Goal: Task Accomplishment & Management: Manage account settings

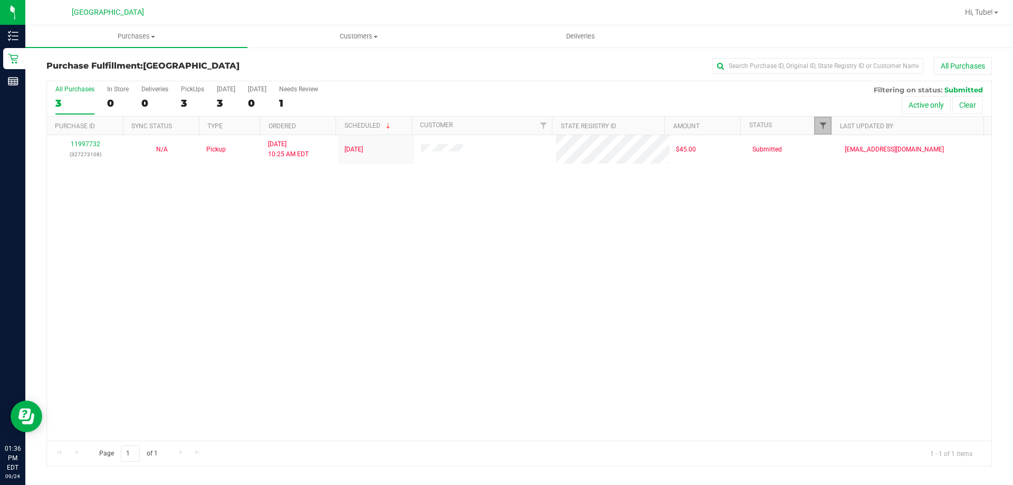
click at [819, 129] on span "Filter" at bounding box center [823, 125] width 8 height 8
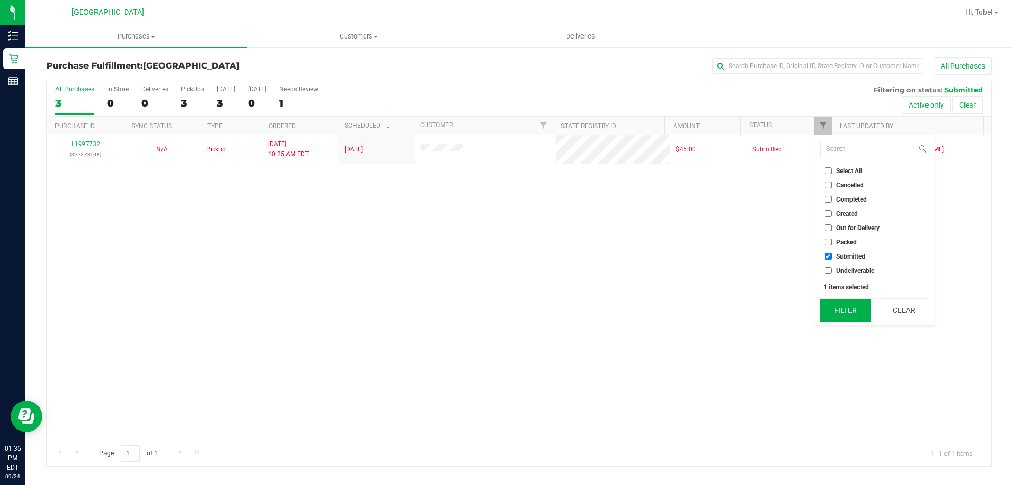
click at [857, 306] on button "Filter" at bounding box center [845, 310] width 51 height 23
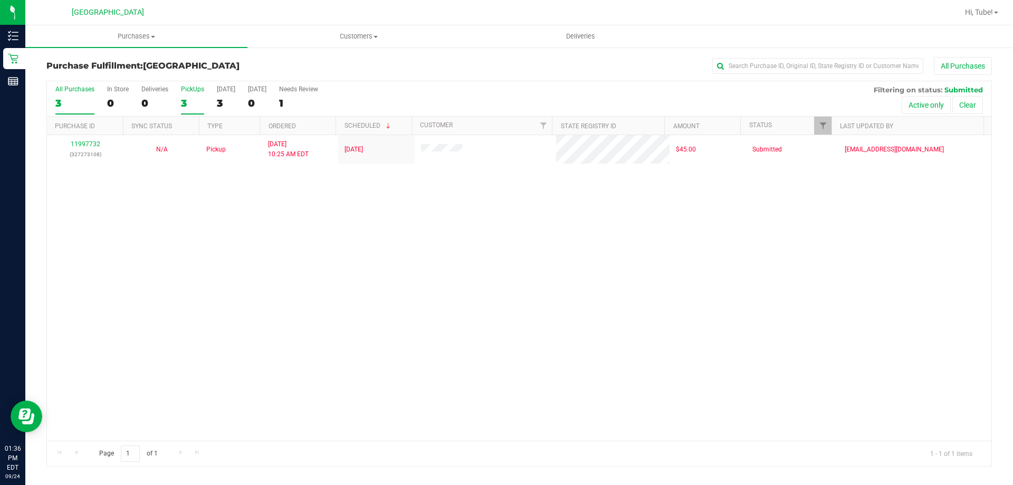
click at [202, 102] on div "3" at bounding box center [192, 103] width 23 height 12
click at [0, 0] on input "PickUps 3" at bounding box center [0, 0] width 0 height 0
checkbox input "true"
click at [828, 121] on link "Filter" at bounding box center [822, 126] width 17 height 18
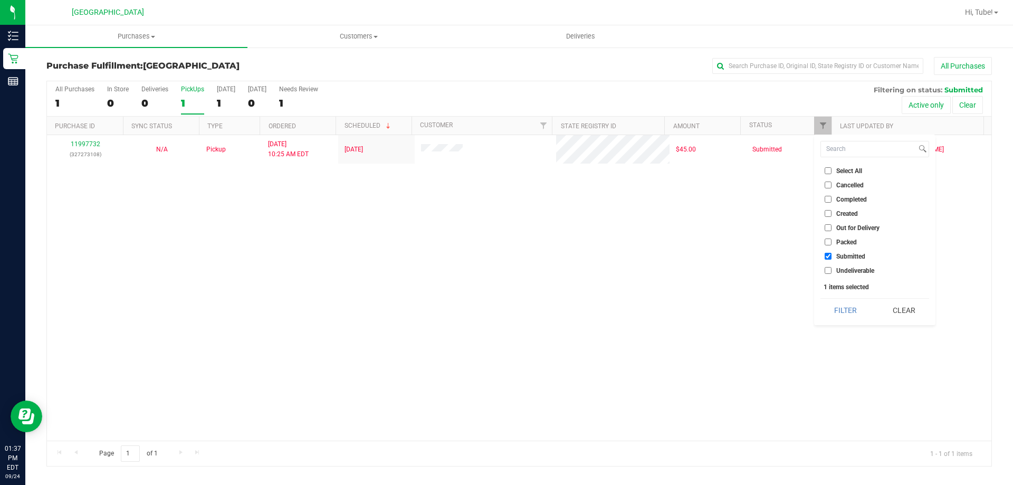
click at [848, 239] on span "Packed" at bounding box center [846, 242] width 21 height 6
click at [831, 239] on input "Packed" at bounding box center [827, 241] width 7 height 7
click at [849, 317] on button "Filter" at bounding box center [845, 310] width 51 height 23
checkbox input "true"
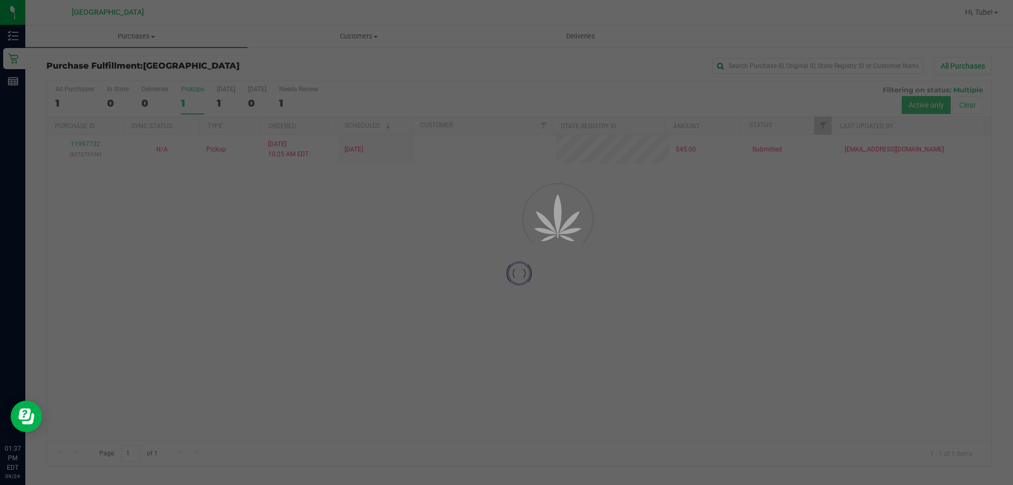
checkbox input "true"
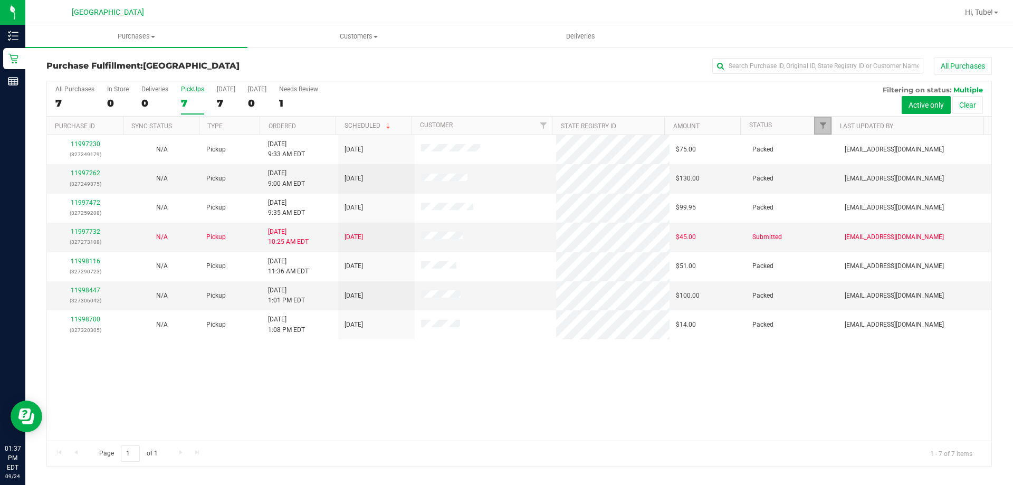
click at [827, 122] on link "Filter" at bounding box center [822, 126] width 17 height 18
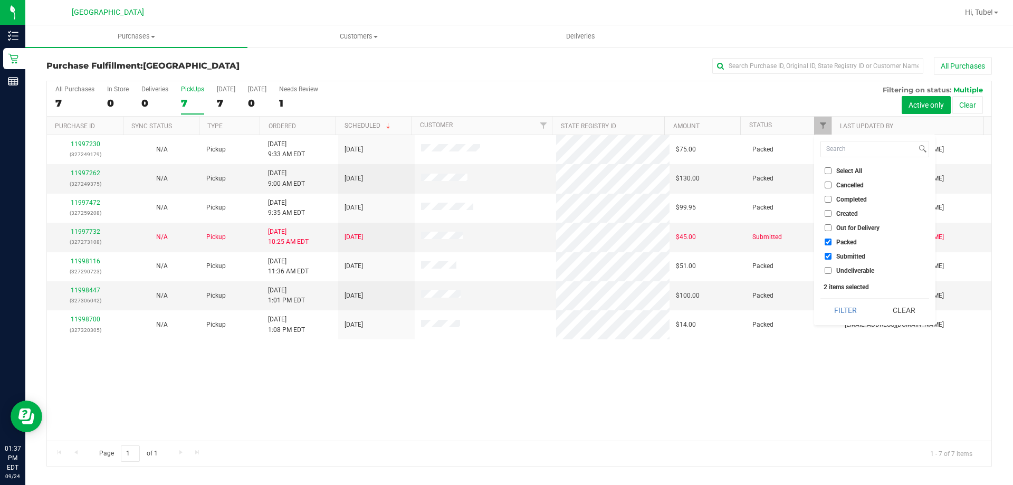
click at [851, 255] on li "Submitted" at bounding box center [874, 256] width 109 height 11
click at [851, 255] on span "Submitted" at bounding box center [850, 256] width 29 height 6
click at [831, 255] on input "Submitted" at bounding box center [827, 256] width 7 height 7
checkbox input "false"
click at [856, 304] on button "Filter" at bounding box center [845, 310] width 51 height 23
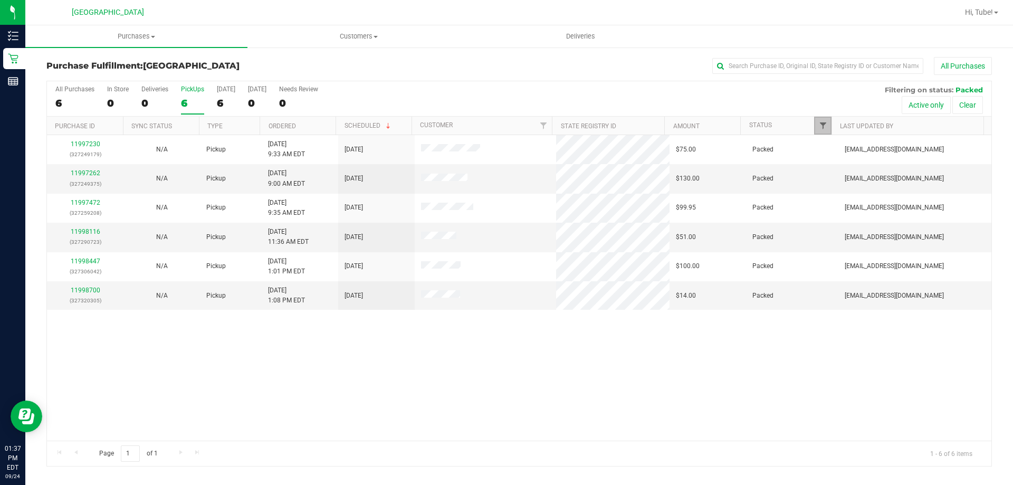
click at [824, 126] on span "Filter" at bounding box center [823, 125] width 8 height 8
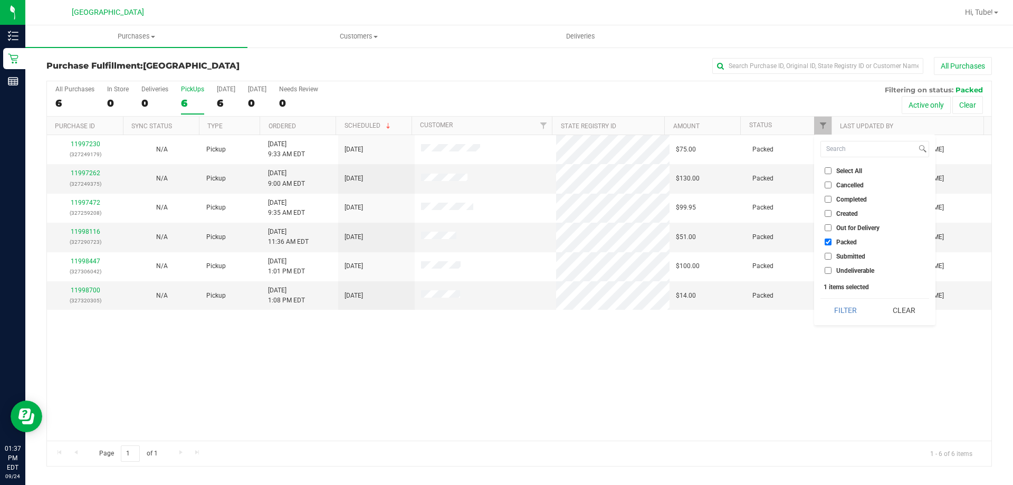
click at [833, 239] on label "Packed" at bounding box center [840, 241] width 32 height 7
click at [831, 239] on input "Packed" at bounding box center [827, 241] width 7 height 7
checkbox input "false"
click at [830, 256] on input "Submitted" at bounding box center [827, 256] width 7 height 7
checkbox input "true"
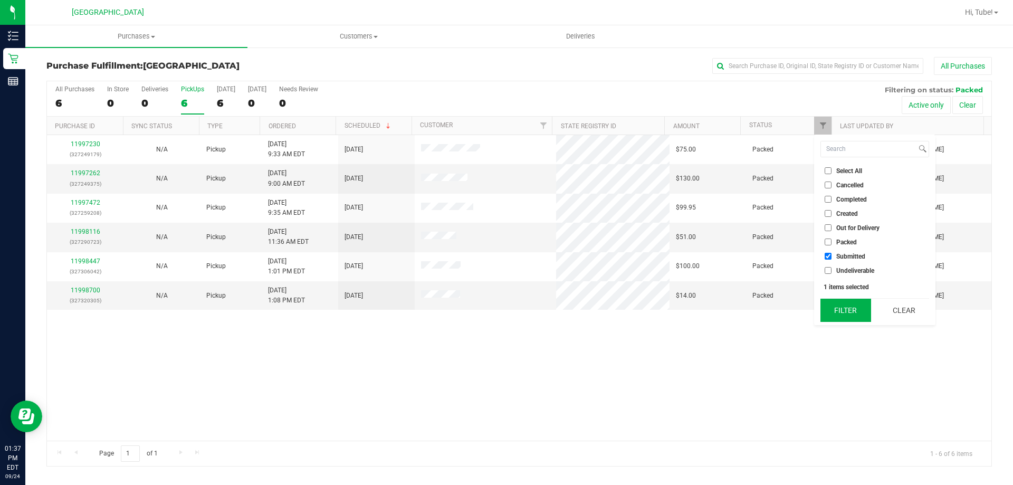
click at [842, 308] on button "Filter" at bounding box center [845, 310] width 51 height 23
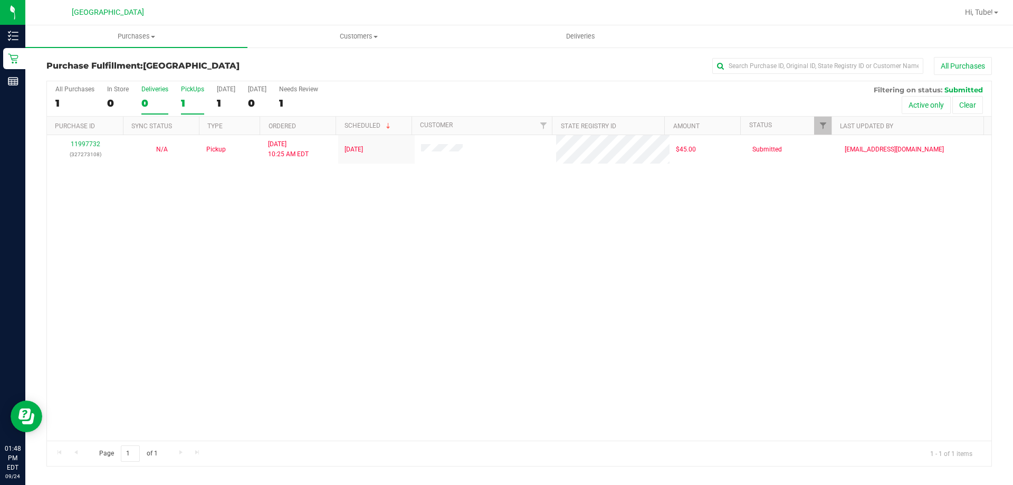
click at [149, 101] on div "0" at bounding box center [154, 103] width 27 height 12
click at [0, 0] on input "Deliveries 0" at bounding box center [0, 0] width 0 height 0
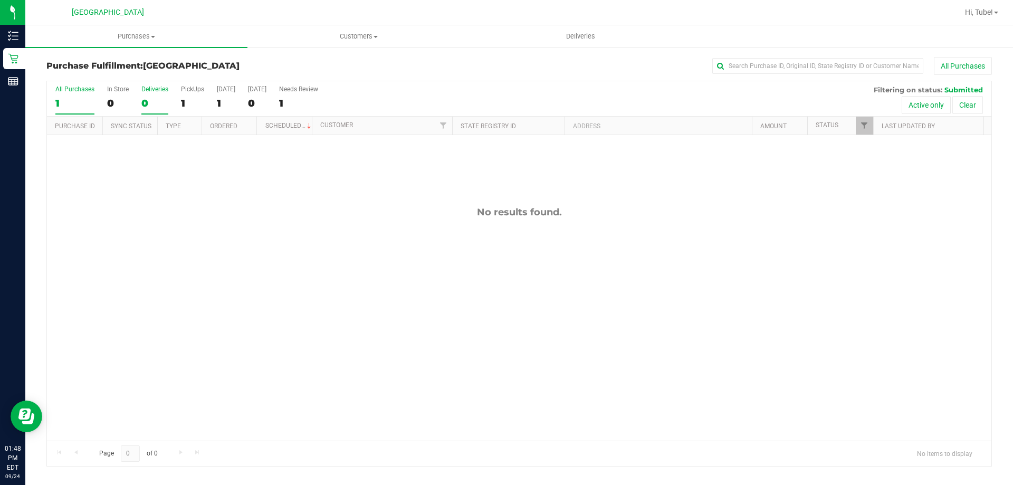
click at [78, 97] on div "1" at bounding box center [74, 103] width 39 height 12
click at [0, 0] on input "All Purchases 1" at bounding box center [0, 0] width 0 height 0
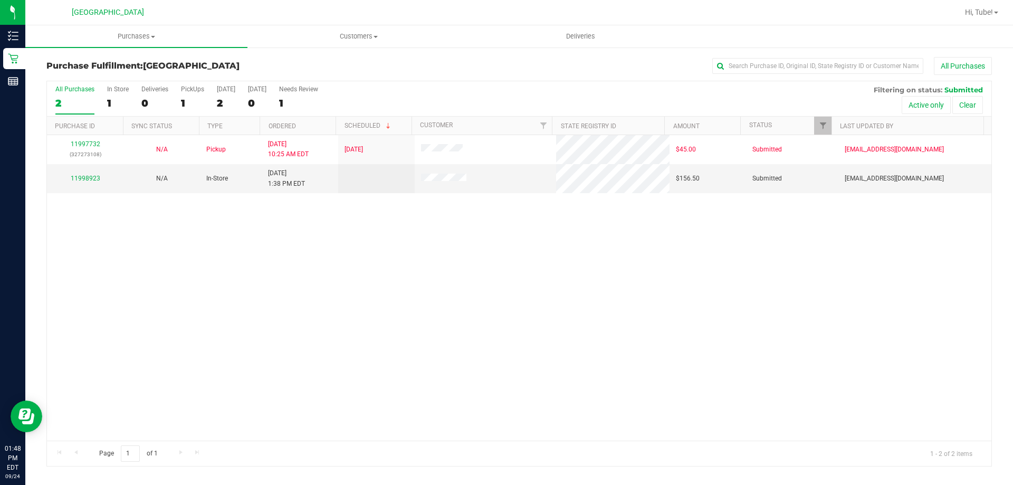
click at [116, 97] on div "1" at bounding box center [118, 103] width 22 height 12
click at [0, 0] on input "In Store 1" at bounding box center [0, 0] width 0 height 0
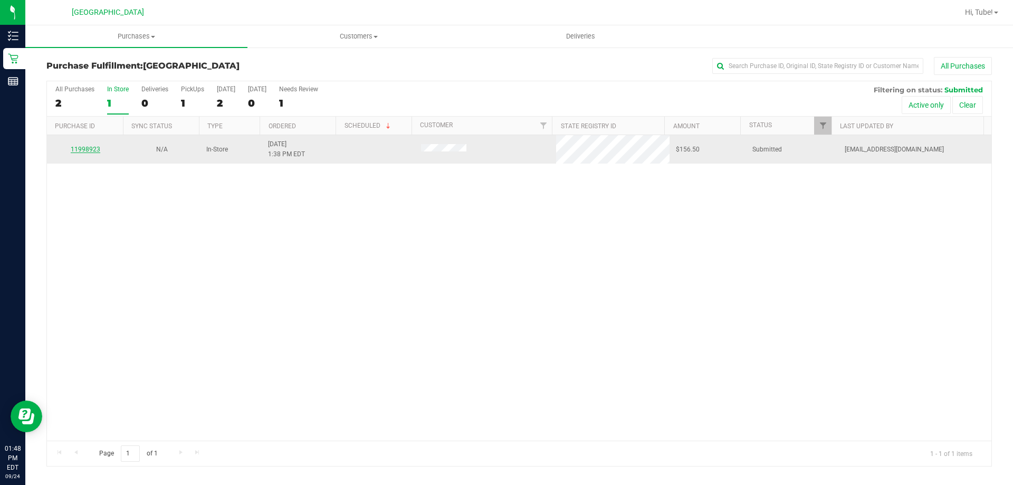
drag, startPoint x: 94, startPoint y: 166, endPoint x: 90, endPoint y: 152, distance: 14.0
click at [94, 164] on div "11998923 N/A In-Store 9/24/2025 1:38 PM EDT $156.50 Submitted tmassanka@livepar…" at bounding box center [519, 287] width 944 height 305
click at [90, 152] on link "11998923" at bounding box center [86, 149] width 30 height 7
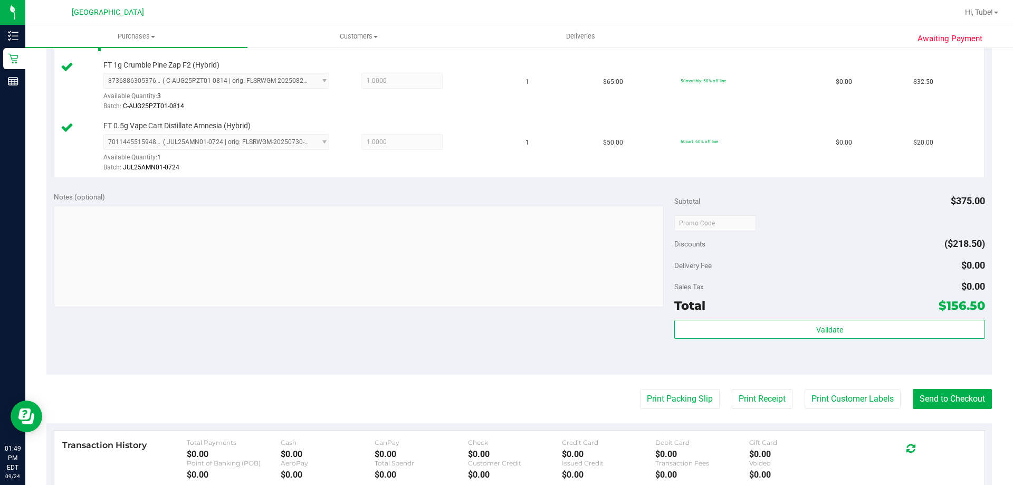
scroll to position [686, 0]
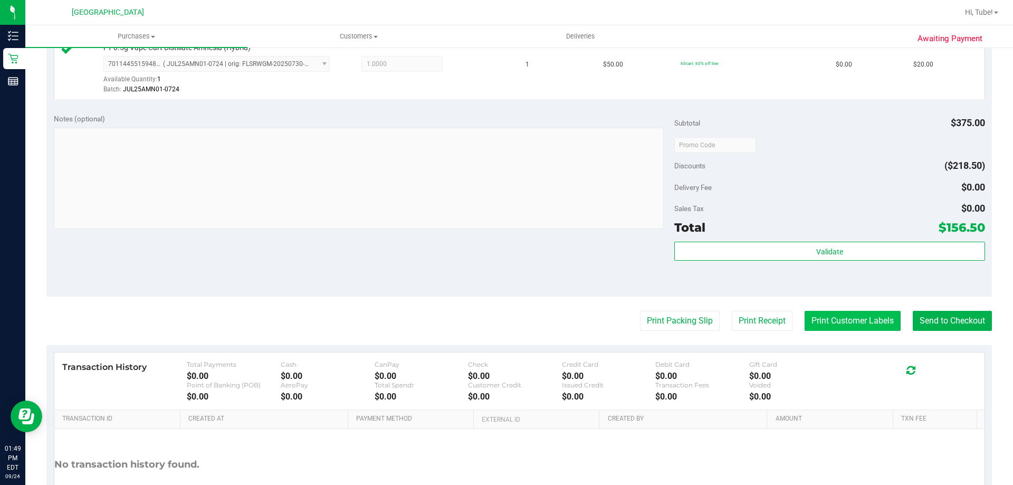
click at [843, 322] on button "Print Customer Labels" at bounding box center [852, 321] width 96 height 20
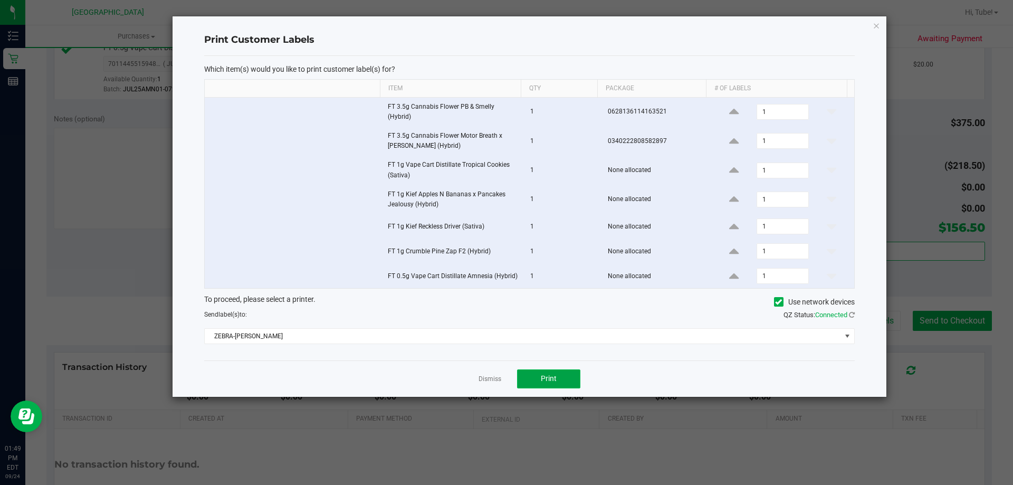
click at [546, 374] on span "Print" at bounding box center [549, 378] width 16 height 8
click at [876, 30] on icon "button" at bounding box center [875, 25] width 7 height 13
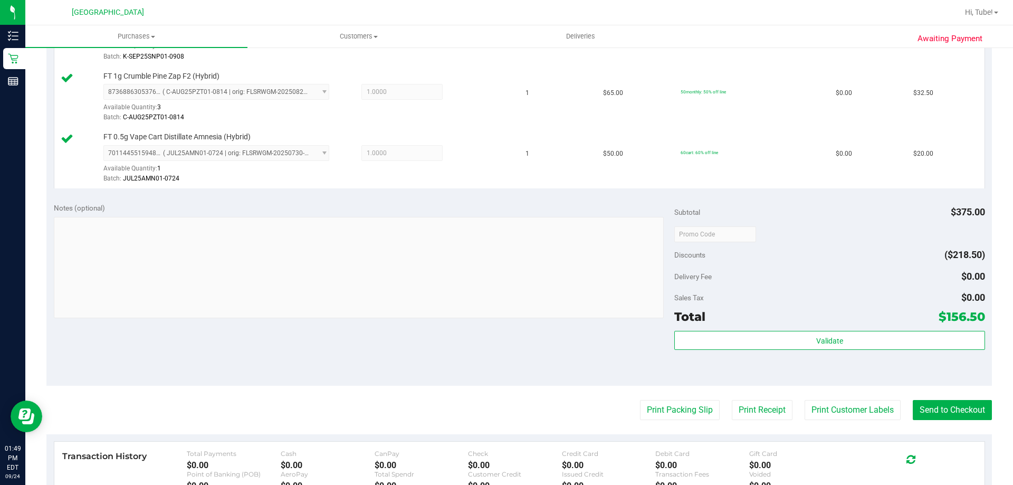
scroll to position [764, 0]
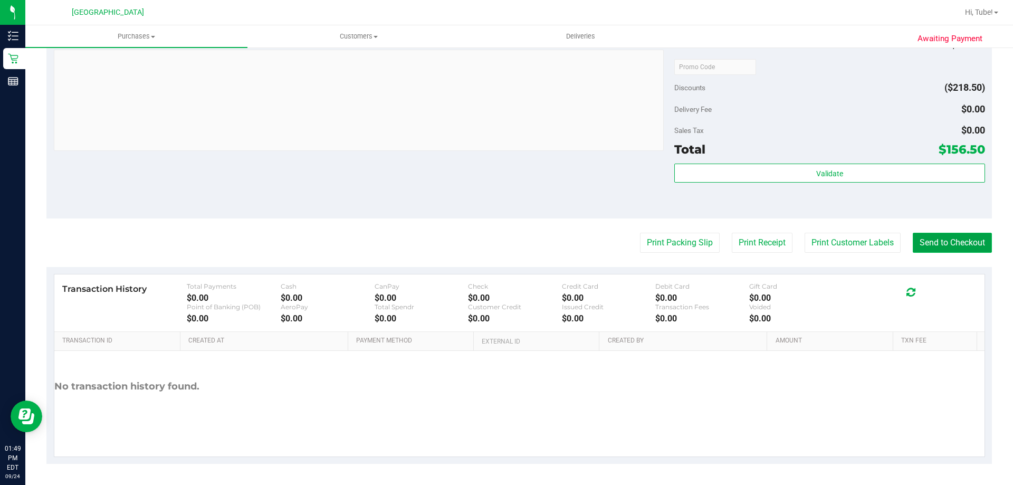
click at [942, 247] on button "Send to Checkout" at bounding box center [952, 243] width 79 height 20
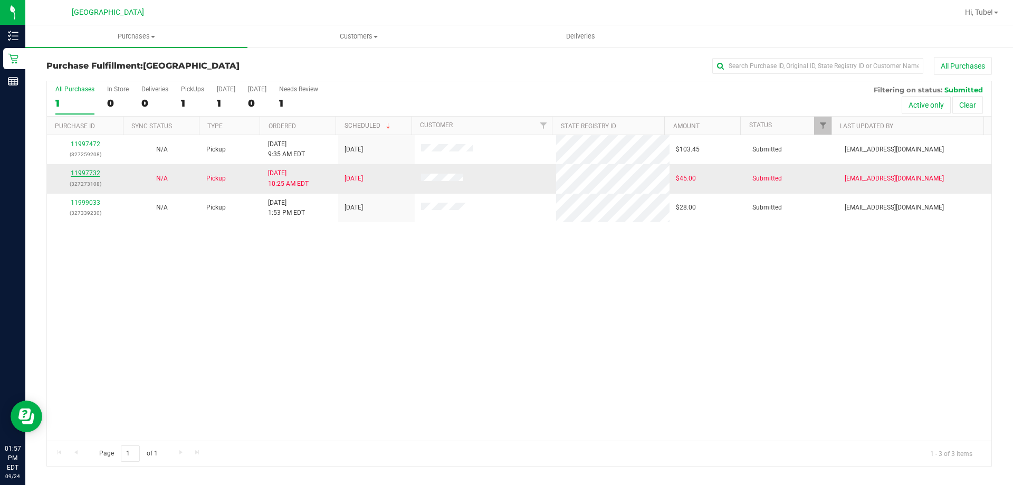
click at [91, 170] on link "11997732" at bounding box center [86, 172] width 30 height 7
click at [113, 101] on div "0" at bounding box center [118, 103] width 22 height 12
click at [0, 0] on input "In Store 0" at bounding box center [0, 0] width 0 height 0
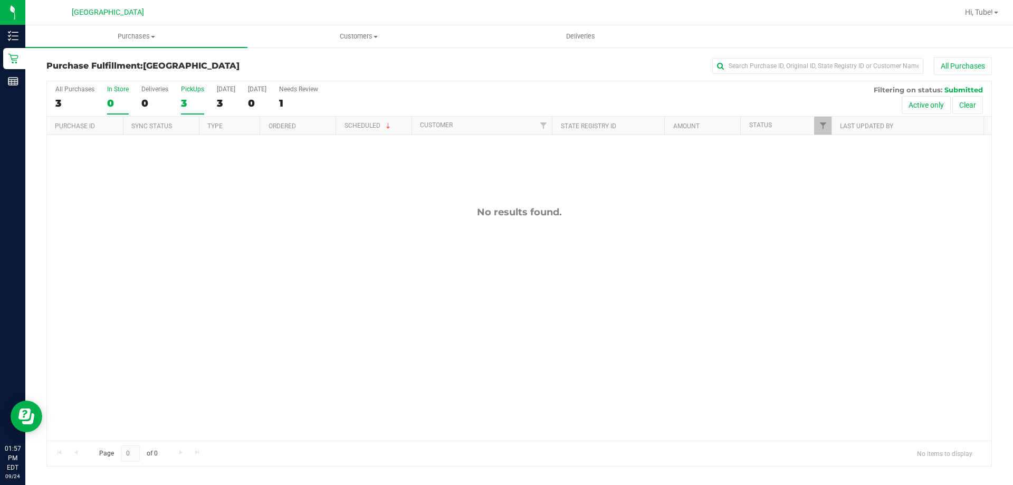
click at [194, 95] on label "PickUps 3" at bounding box center [192, 99] width 23 height 29
click at [0, 0] on input "PickUps 3" at bounding box center [0, 0] width 0 height 0
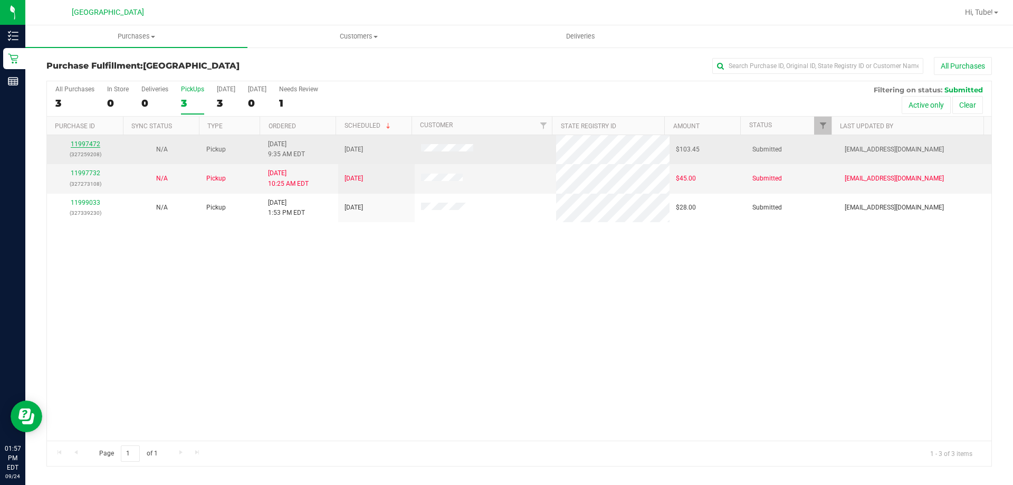
click at [88, 142] on link "11997472" at bounding box center [86, 143] width 30 height 7
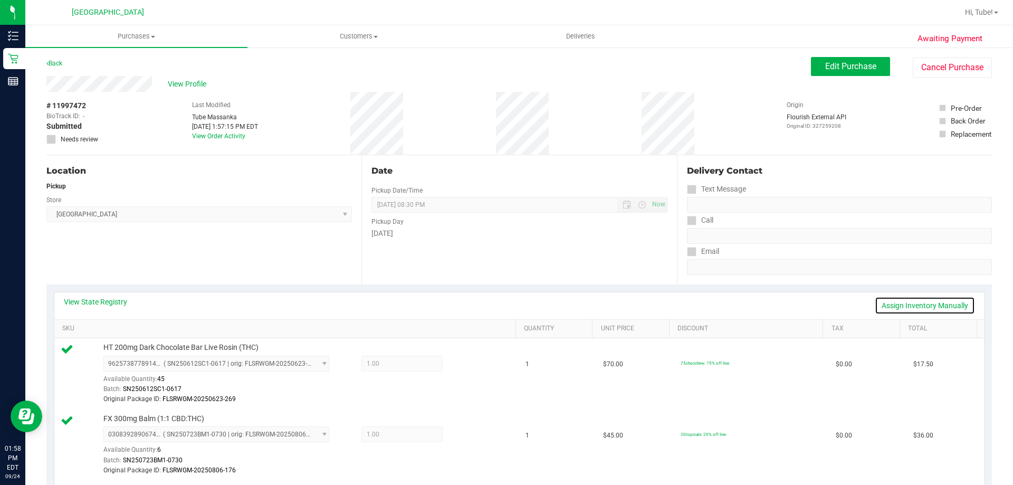
click at [899, 305] on link "Assign Inventory Manually" at bounding box center [925, 305] width 100 height 18
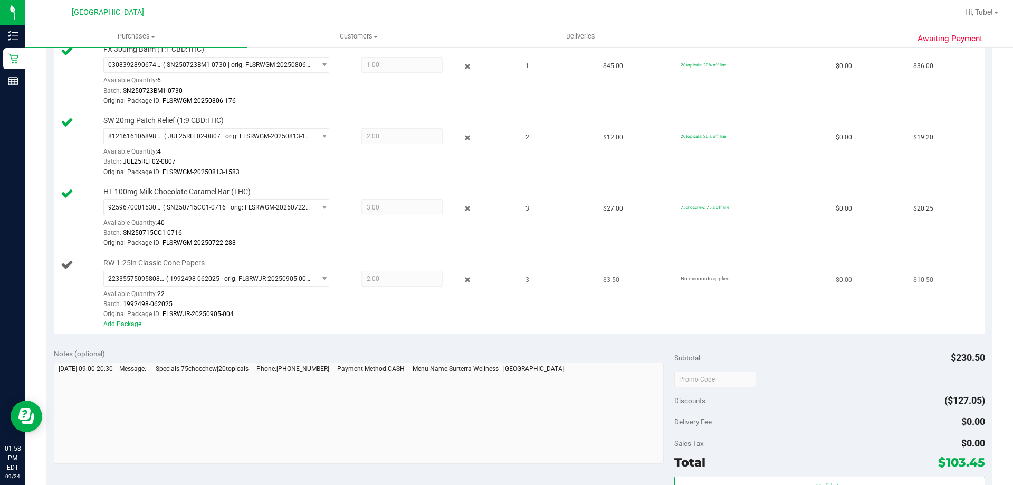
scroll to position [422, 0]
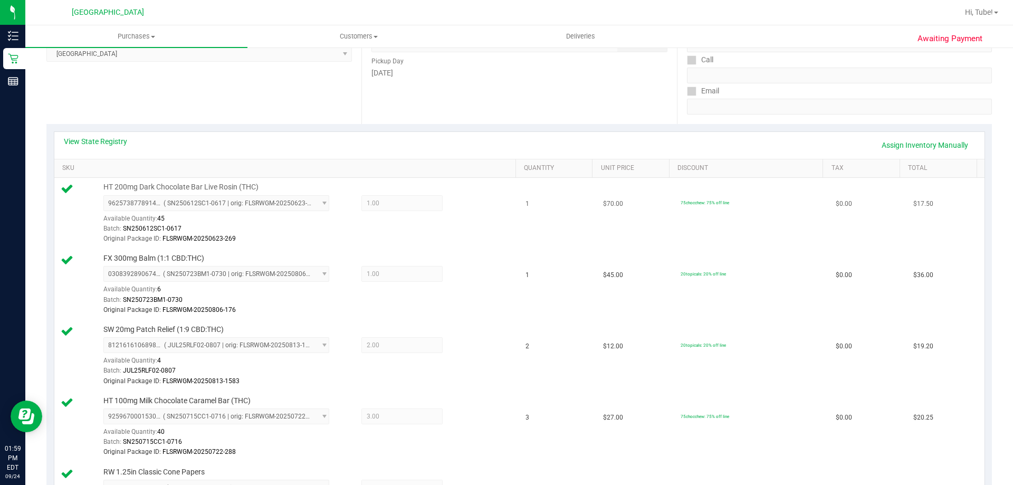
scroll to position [158, 0]
click at [926, 153] on link "Assign Inventory Manually" at bounding box center [925, 147] width 100 height 18
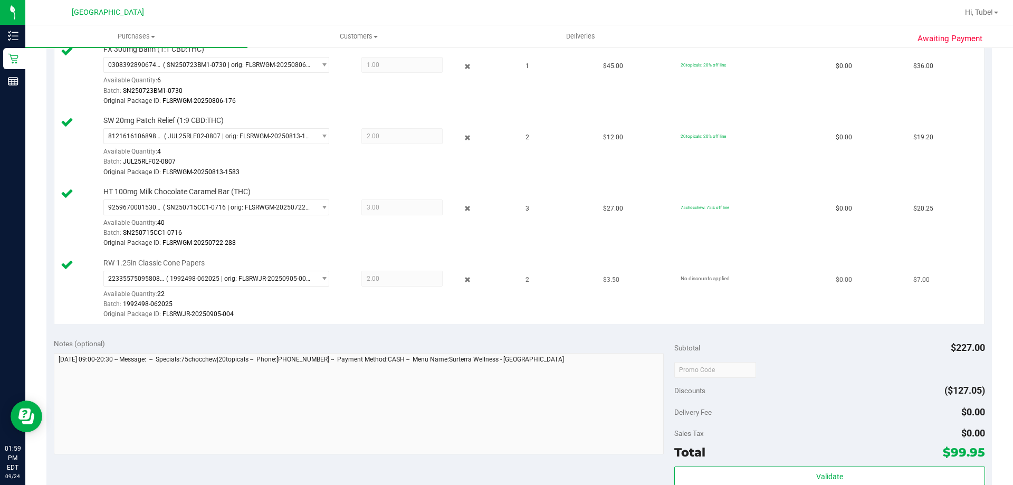
click at [364, 286] on span "2.00 2" at bounding box center [401, 279] width 81 height 16
click at [379, 282] on span "2.00 2" at bounding box center [401, 279] width 81 height 16
click at [463, 282] on icon at bounding box center [467, 280] width 11 height 12
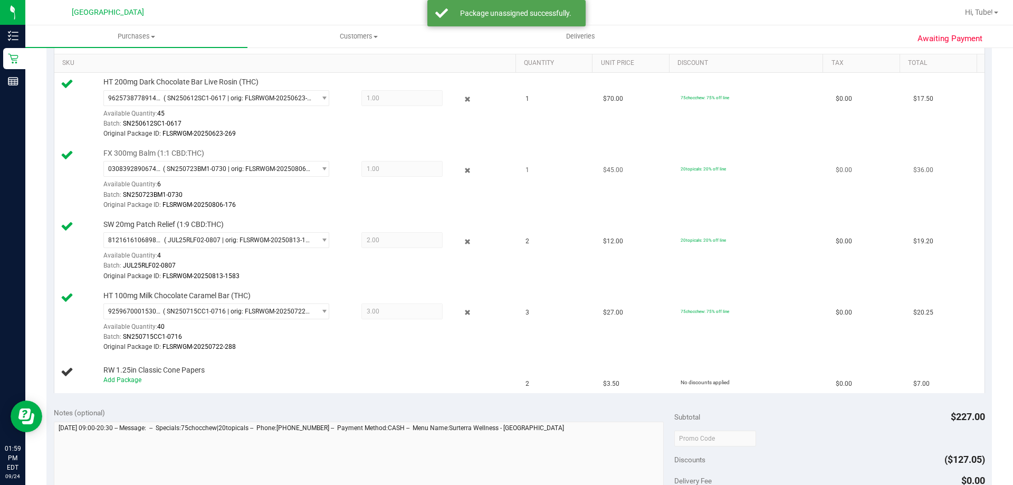
scroll to position [53, 0]
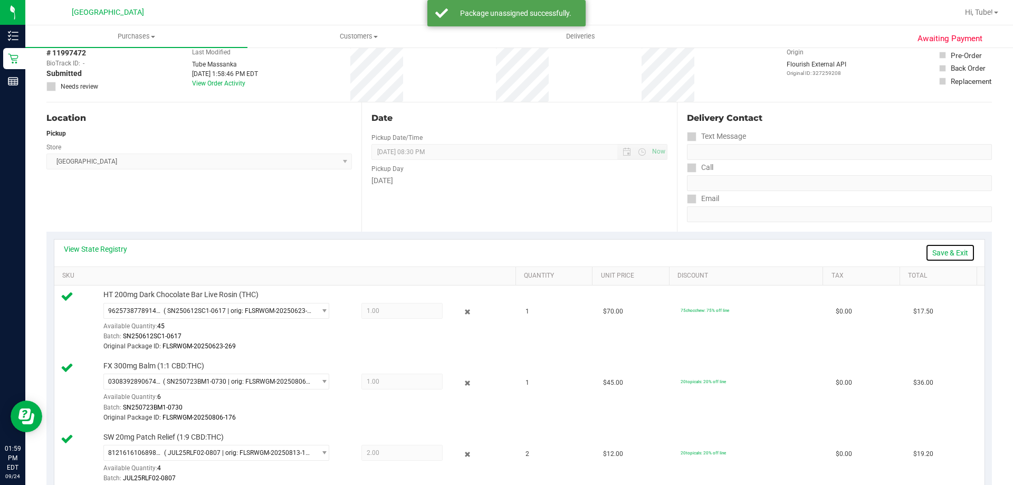
click at [934, 251] on link "Save & Exit" at bounding box center [950, 253] width 50 height 18
click at [915, 250] on link "Assign Inventory Manually" at bounding box center [925, 253] width 100 height 18
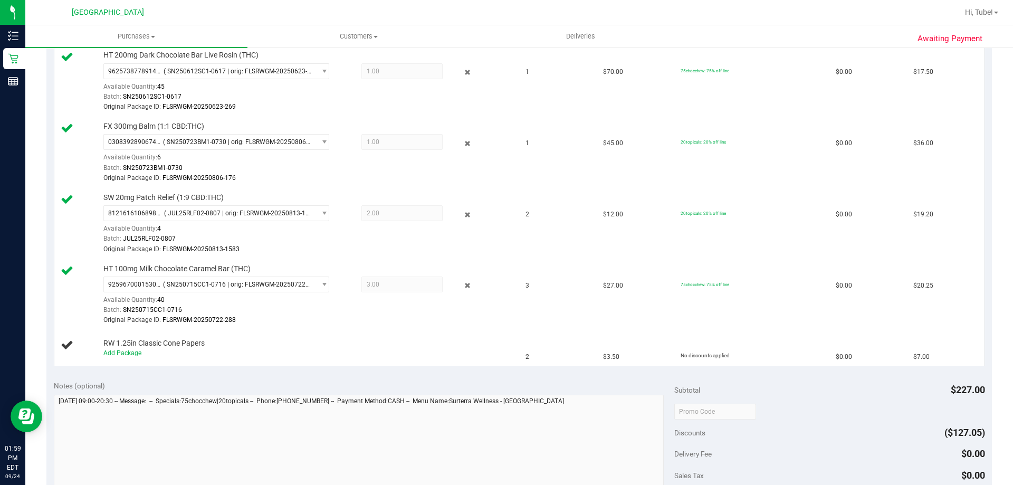
scroll to position [422, 0]
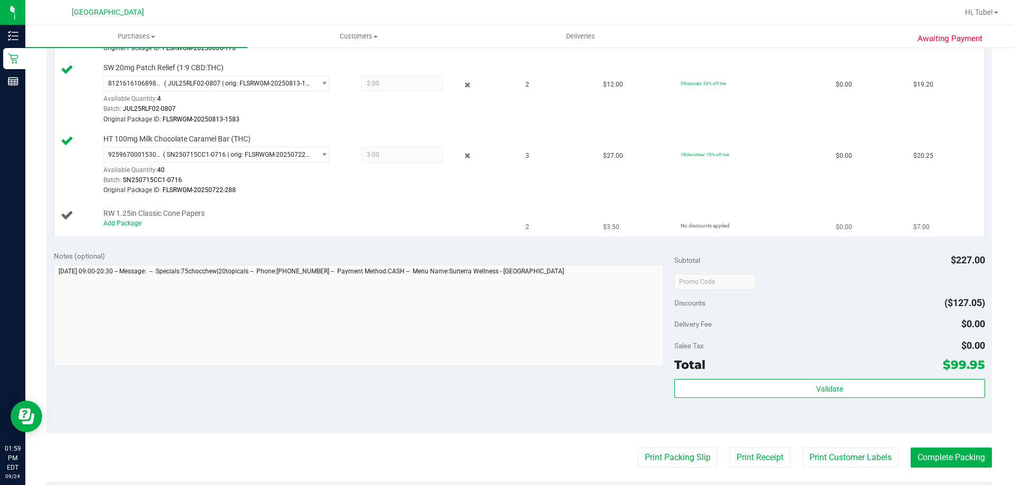
drag, startPoint x: 417, startPoint y: 221, endPoint x: 555, endPoint y: 216, distance: 138.8
click at [459, 218] on div "Add Package" at bounding box center [306, 223] width 407 height 10
click at [124, 220] on link "Add Package" at bounding box center [122, 222] width 38 height 7
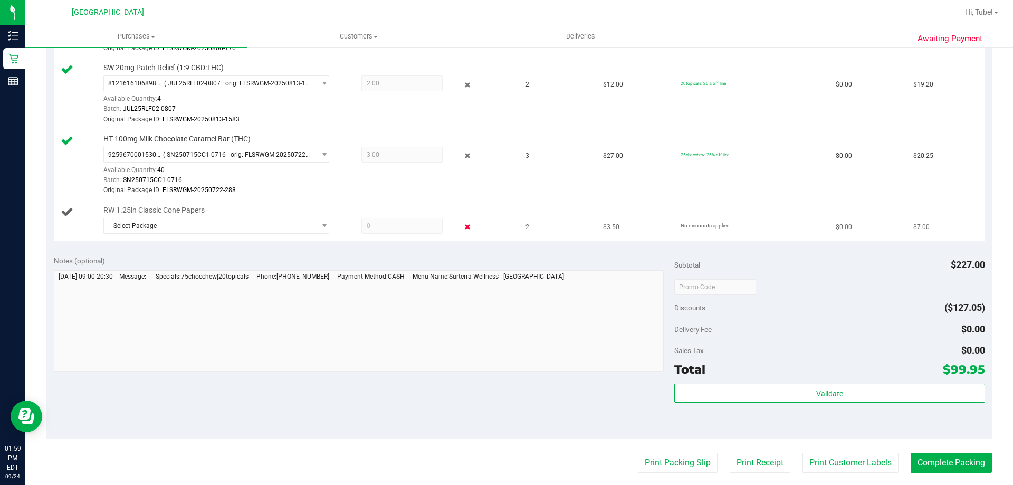
click at [462, 230] on icon at bounding box center [467, 227] width 11 height 12
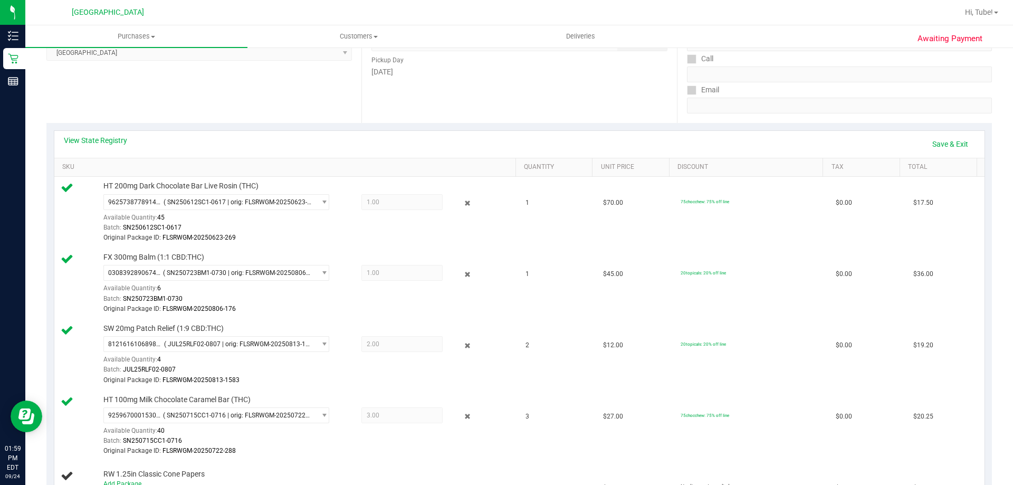
scroll to position [158, 0]
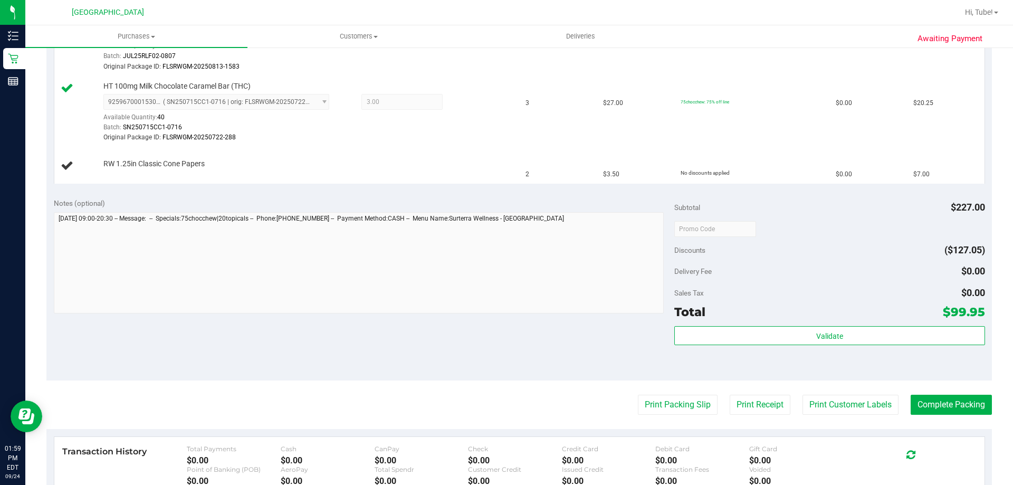
scroll to position [211, 0]
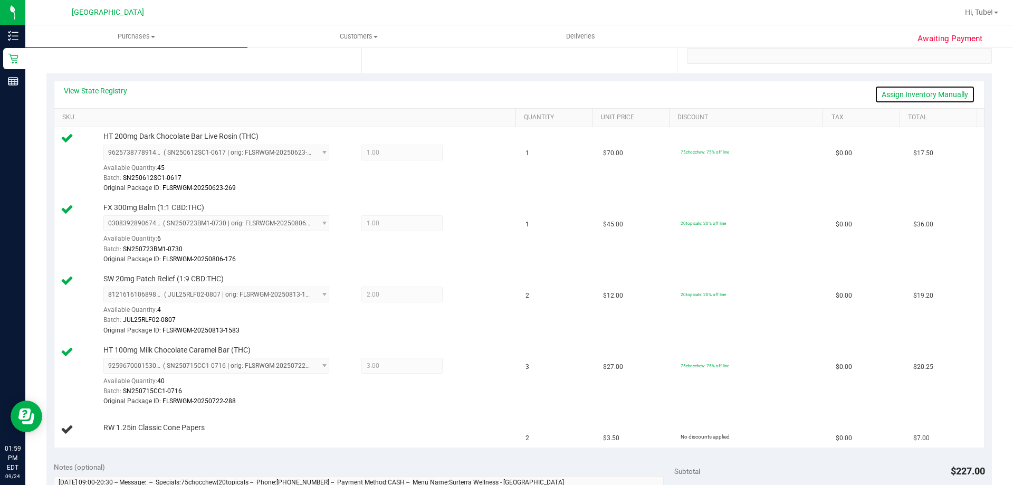
click at [900, 94] on link "Assign Inventory Manually" at bounding box center [925, 94] width 100 height 18
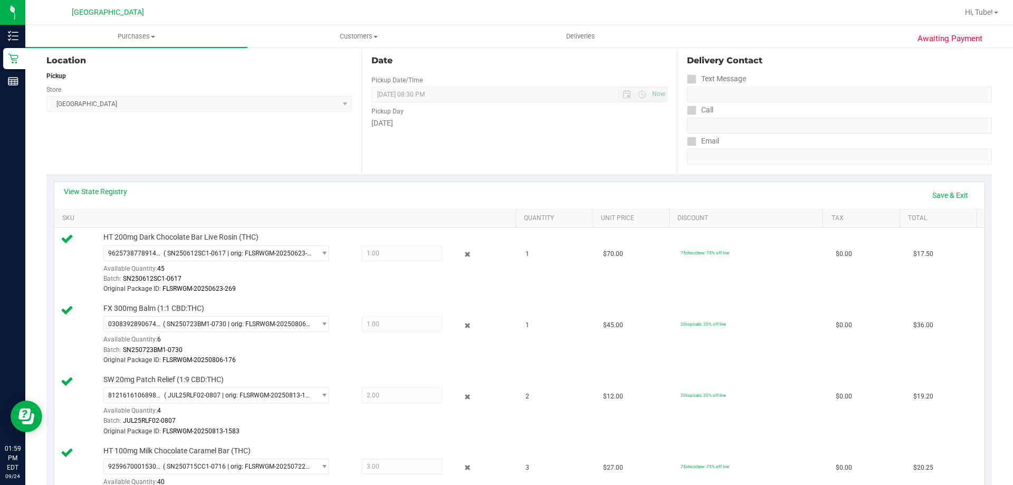
scroll to position [0, 0]
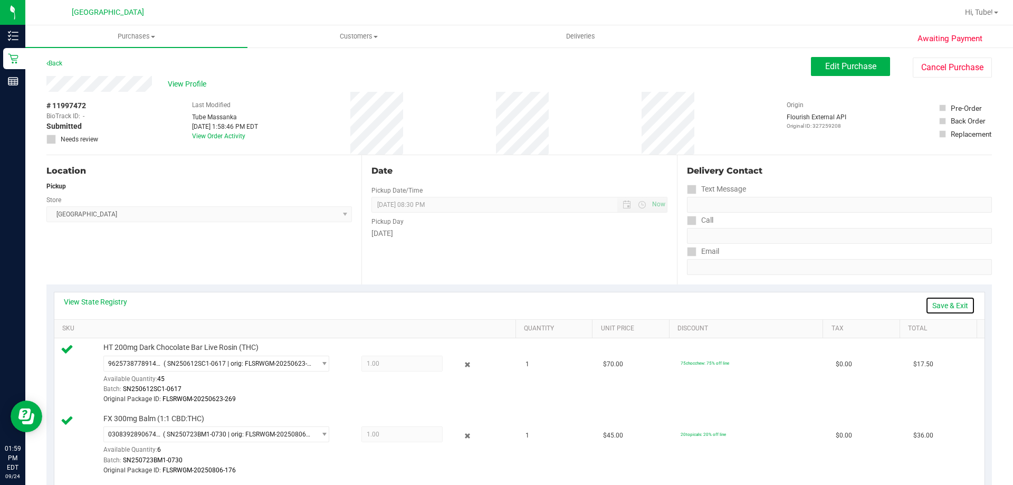
click at [943, 308] on link "Save & Exit" at bounding box center [950, 305] width 50 height 18
drag, startPoint x: 853, startPoint y: 79, endPoint x: 849, endPoint y: 69, distance: 10.2
click at [847, 64] on span "Edit Purchase" at bounding box center [850, 66] width 51 height 10
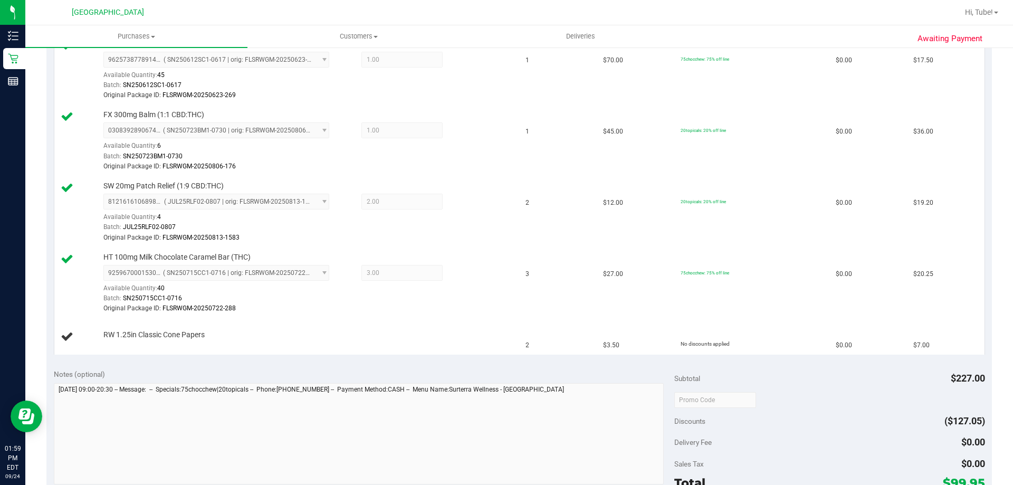
scroll to position [369, 0]
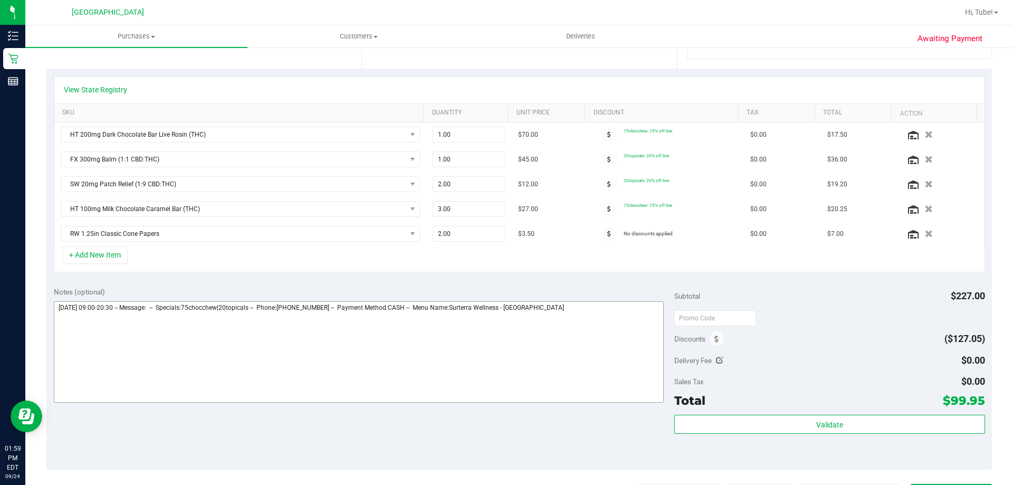
scroll to position [211, 0]
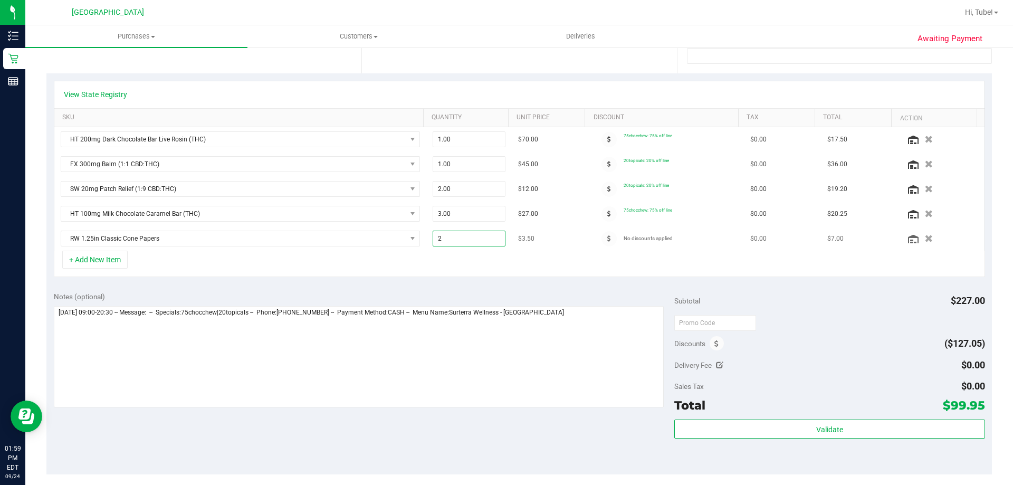
click at [477, 238] on span "2.00 2" at bounding box center [469, 239] width 73 height 16
type input "3"
type input "3.00"
click at [542, 289] on div "Notes (optional) Subtotal $227.00 Discounts ($127.05) Delivery Fee $0.00 Sales …" at bounding box center [518, 379] width 945 height 190
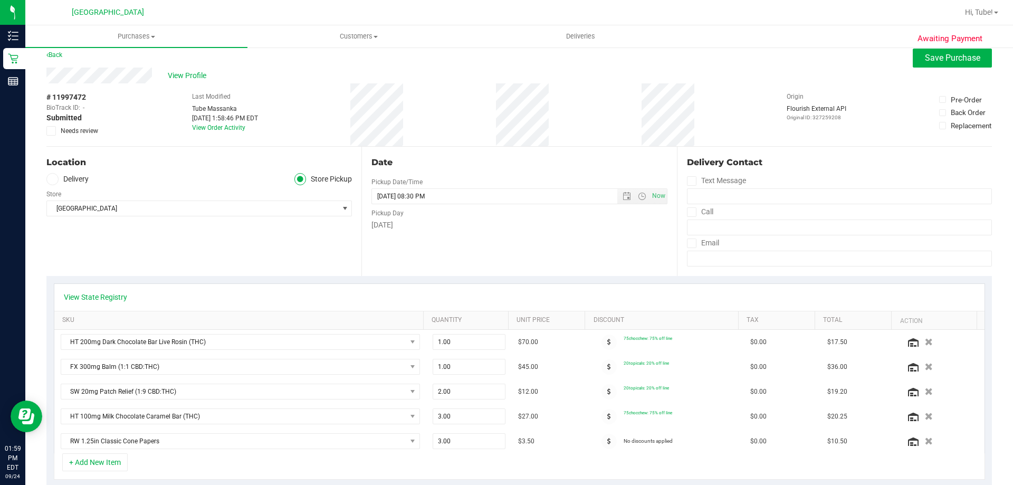
scroll to position [0, 0]
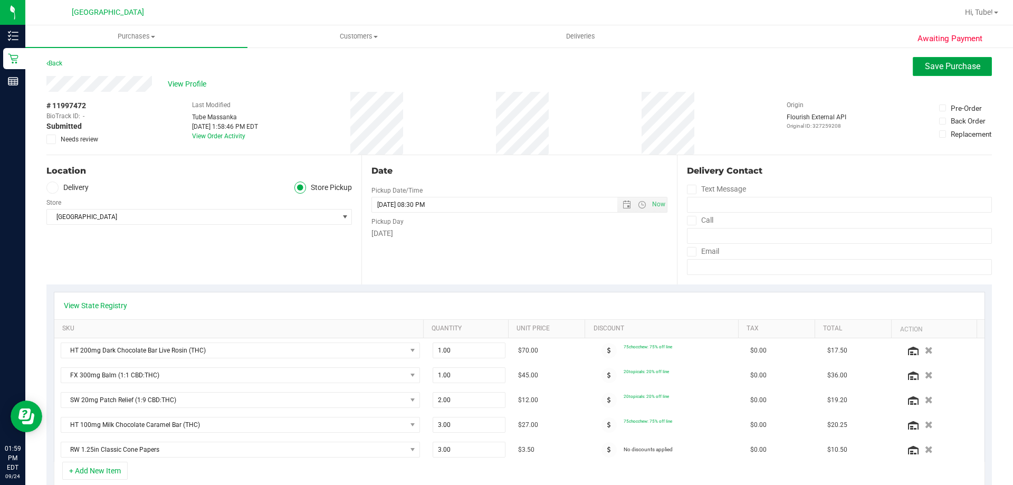
click at [922, 73] on button "Save Purchase" at bounding box center [952, 66] width 79 height 19
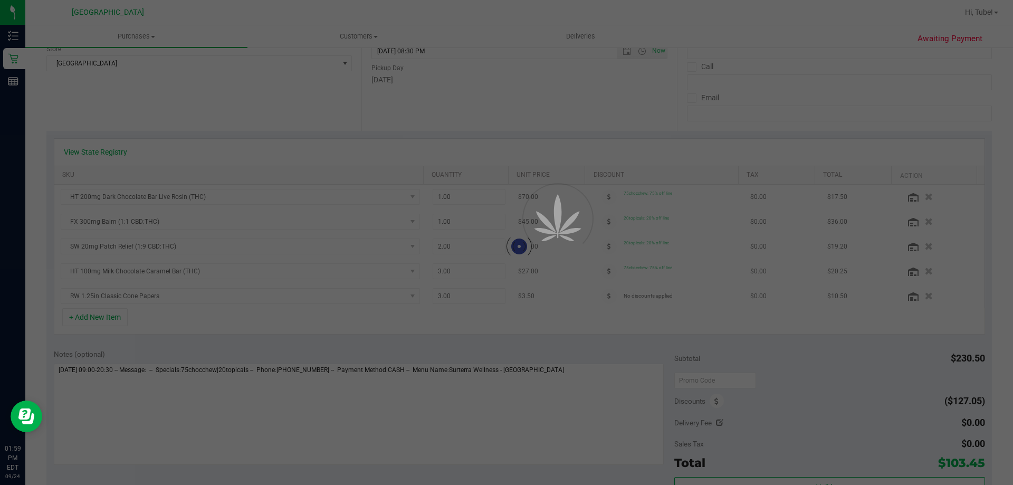
scroll to position [158, 0]
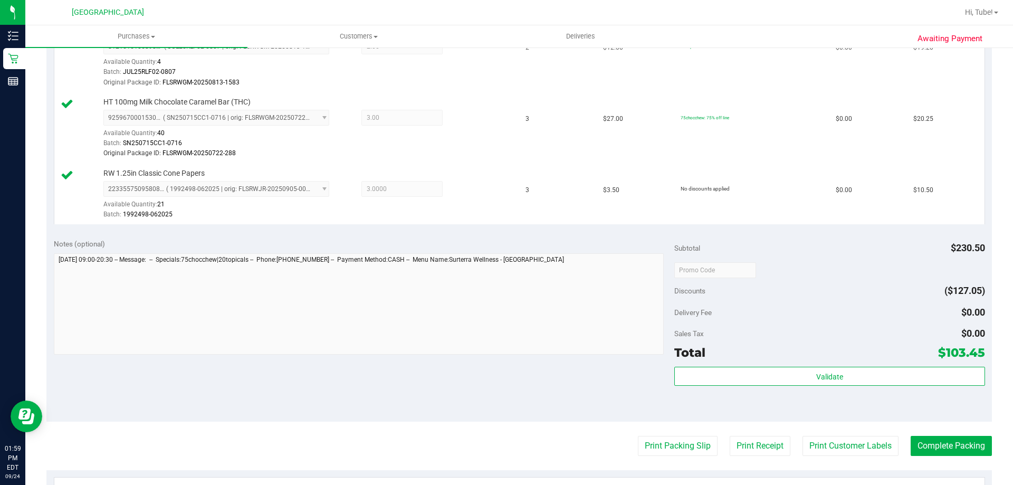
scroll to position [663, 0]
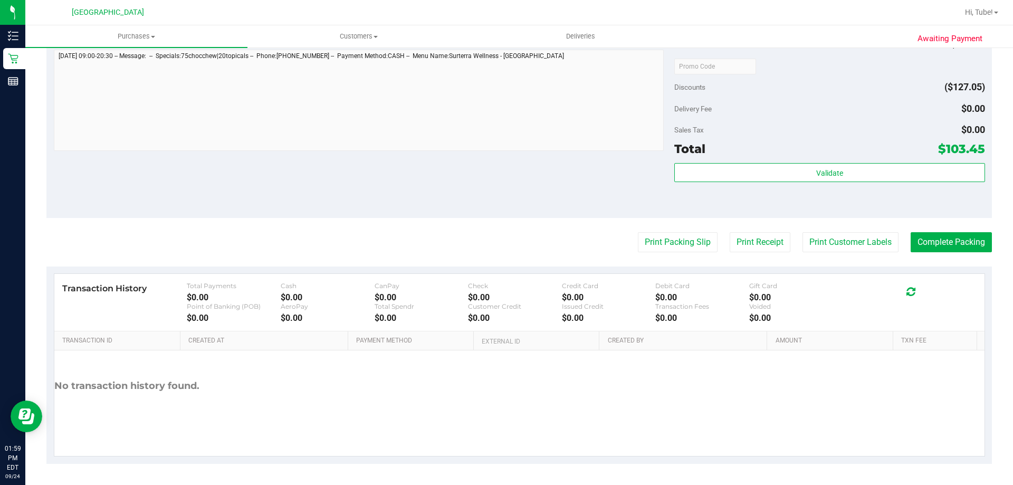
click at [840, 237] on button "Print Customer Labels" at bounding box center [850, 242] width 96 height 20
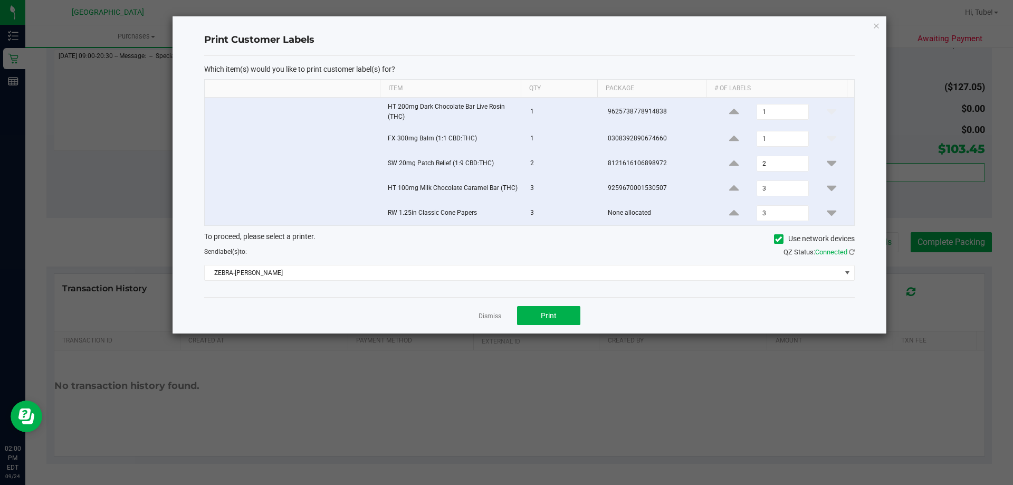
click at [569, 304] on div "Dismiss Print" at bounding box center [529, 315] width 650 height 36
click at [573, 313] on button "Print" at bounding box center [548, 315] width 63 height 19
click at [876, 26] on icon "button" at bounding box center [875, 25] width 7 height 13
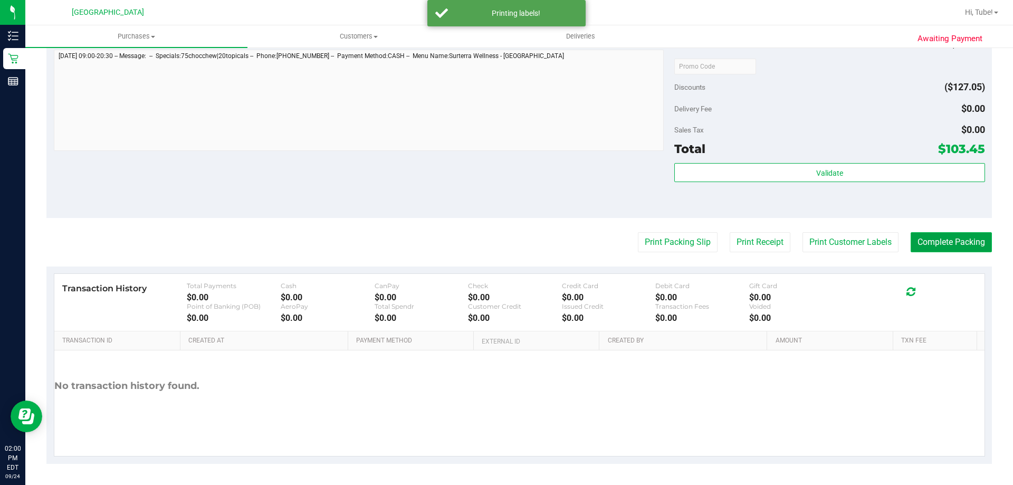
click at [951, 237] on button "Complete Packing" at bounding box center [950, 242] width 81 height 20
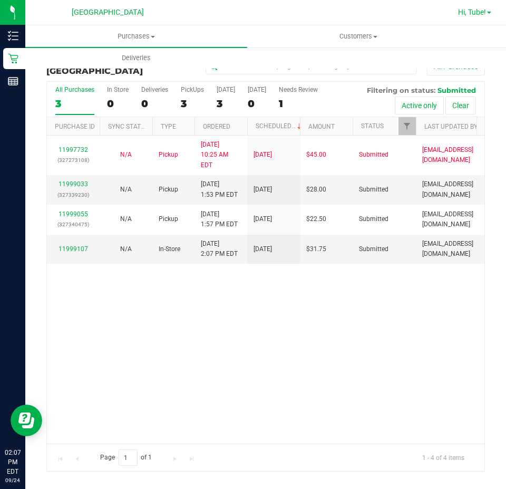
click at [469, 16] on span "Hi, Tube!" at bounding box center [472, 12] width 28 height 8
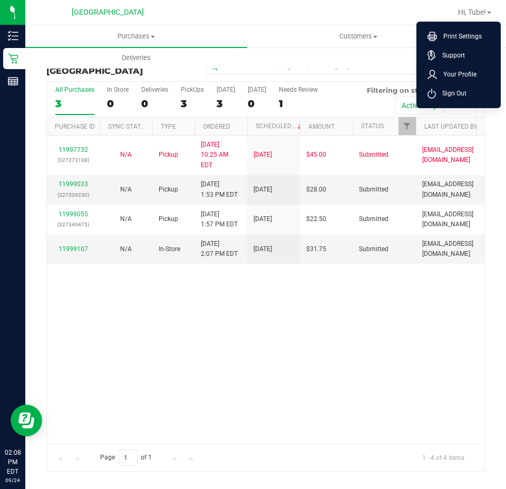
drag, startPoint x: 360, startPoint y: 360, endPoint x: 428, endPoint y: 7, distance: 359.5
click at [362, 347] on div "11997732 (327273108) N/A Pickup [DATE] 10:25 AM EDT 9/24/2025 $45.00 Submitted …" at bounding box center [266, 290] width 438 height 308
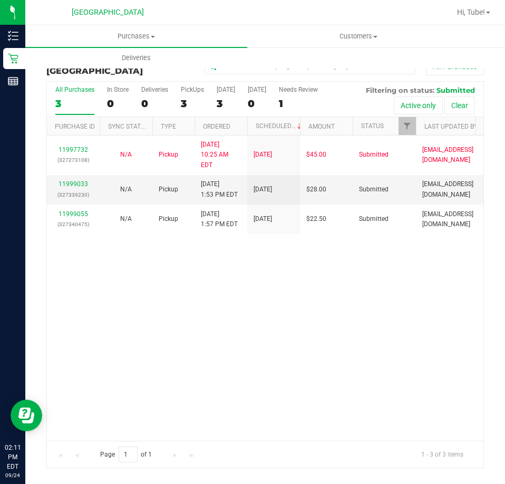
click at [379, 304] on div "11997732 (327273108) N/A Pickup [DATE] 10:25 AM EDT 9/24/2025 $45.00 Submitted …" at bounding box center [265, 288] width 437 height 305
click at [480, 16] on span "Hi, Tube!" at bounding box center [471, 12] width 28 height 8
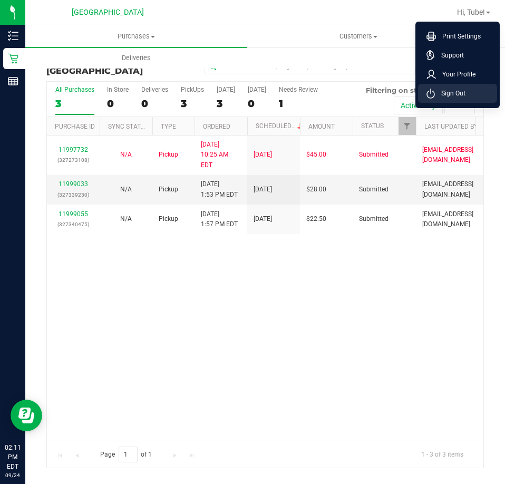
click at [468, 99] on li "Sign Out" at bounding box center [457, 93] width 79 height 19
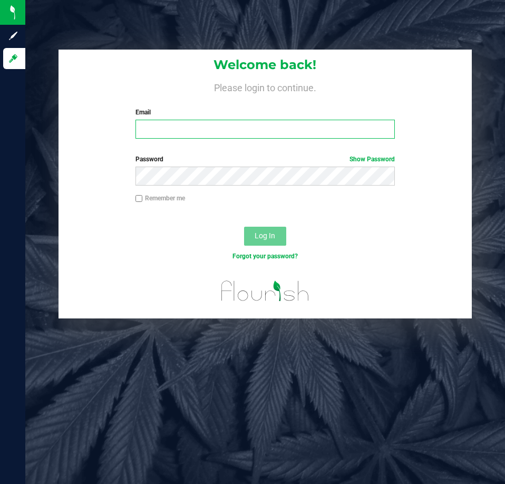
drag, startPoint x: 172, startPoint y: 129, endPoint x: 159, endPoint y: 100, distance: 31.9
click at [172, 129] on input "Email" at bounding box center [266, 129] width 260 height 19
type input "[EMAIL_ADDRESS][DOMAIN_NAME]"
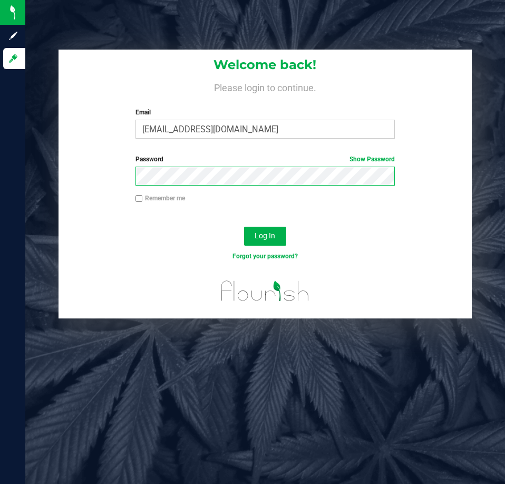
click at [244, 227] on button "Log In" at bounding box center [265, 236] width 42 height 19
